Goal: Information Seeking & Learning: Find specific fact

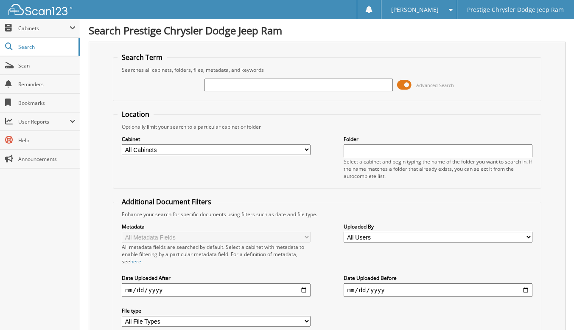
paste input "[US_VEHICLE_IDENTIFICATION_NUMBER]"
type input "[US_VEHICLE_IDENTIFICATION_NUMBER]"
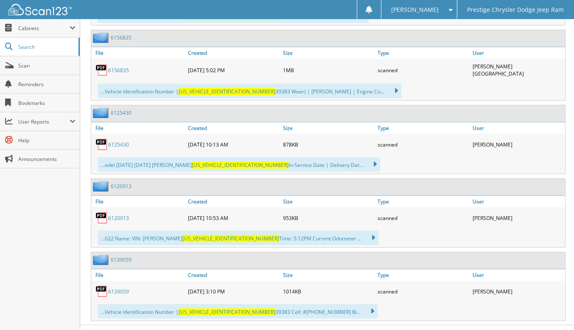
scroll to position [1121, 0]
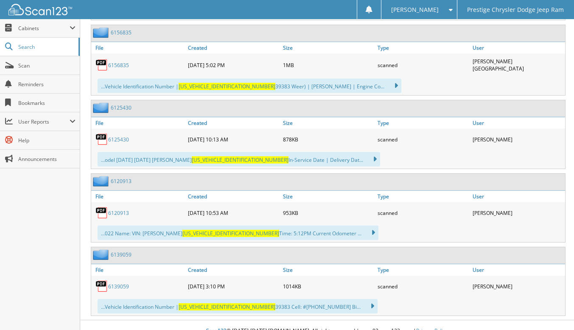
click at [124, 282] on link "6139059" at bounding box center [118, 285] width 21 height 7
click at [261, 60] on div "[DATE] 5:02 PM" at bounding box center [233, 65] width 95 height 19
